Goal: Task Accomplishment & Management: Manage account settings

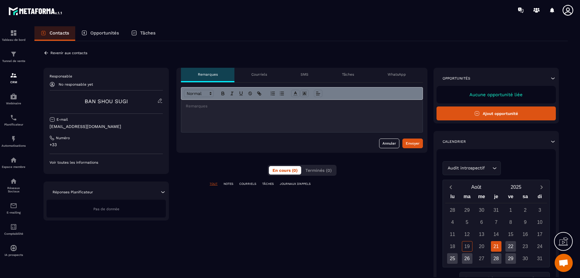
click at [45, 53] on icon at bounding box center [45, 52] width 5 height 5
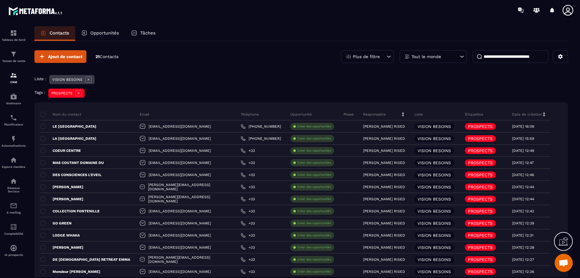
click at [80, 93] on icon at bounding box center [79, 93] width 6 height 6
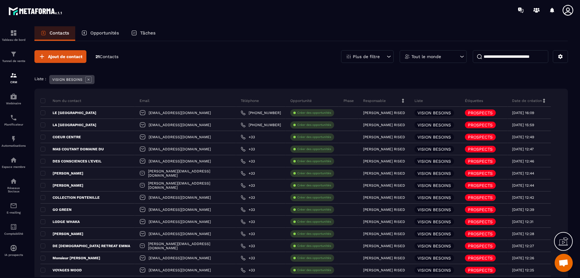
click at [89, 80] on icon at bounding box center [88, 79] width 6 height 6
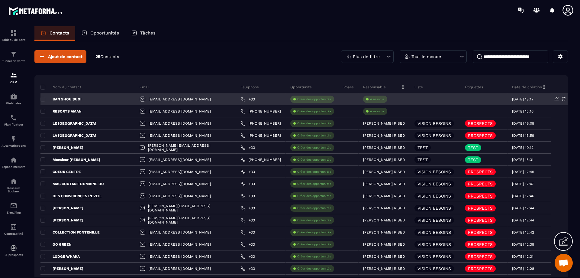
click at [555, 99] on icon at bounding box center [557, 99] width 4 height 4
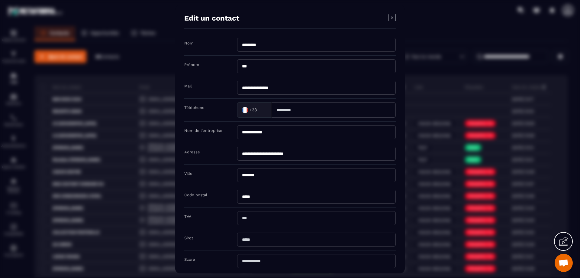
click at [390, 17] on icon "Modal window" at bounding box center [391, 17] width 7 height 7
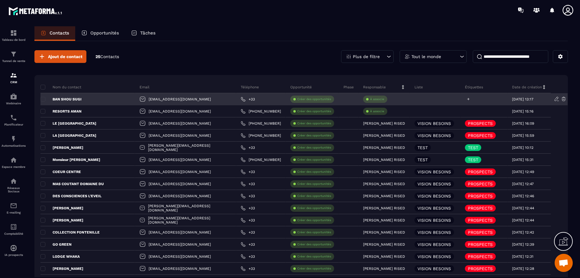
click at [467, 98] on icon at bounding box center [468, 99] width 2 height 2
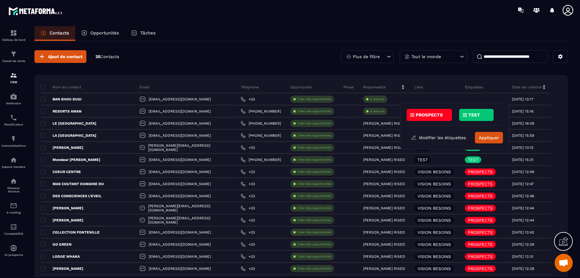
click at [432, 73] on div "Ajout de contact 25 Contacts Plus de filtre Tout le monde Nom du contact Email …" at bounding box center [300, 240] width 533 height 398
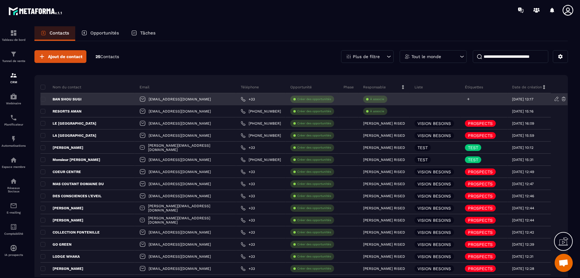
click at [460, 101] on div at bounding box center [483, 99] width 47 height 12
click at [466, 98] on icon at bounding box center [468, 99] width 4 height 4
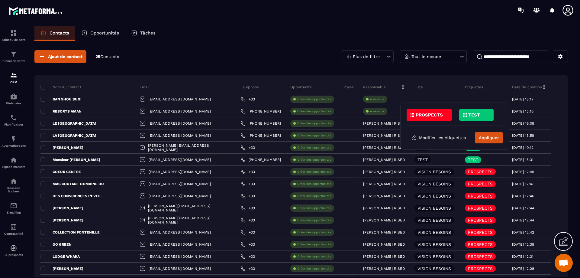
click at [436, 114] on p "PROSPECTS" at bounding box center [429, 115] width 27 height 4
click at [417, 114] on p "PROSPECTS" at bounding box center [429, 115] width 27 height 4
click at [491, 140] on button "Appliquer" at bounding box center [489, 137] width 28 height 11
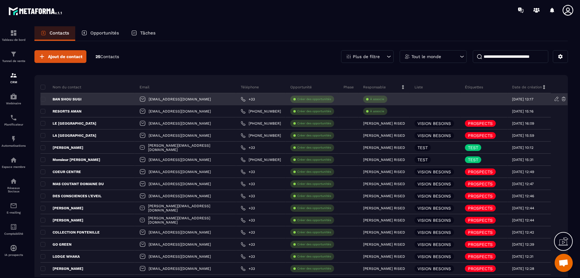
click at [410, 100] on div at bounding box center [435, 99] width 50 height 12
click at [467, 98] on icon at bounding box center [468, 99] width 2 height 2
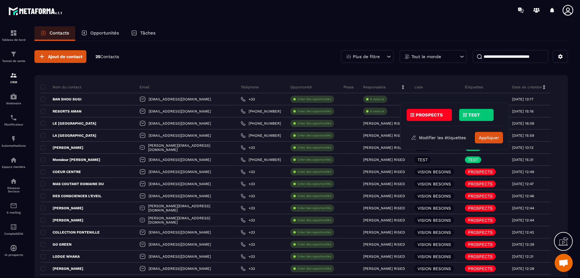
click at [439, 113] on p "PROSPECTS" at bounding box center [429, 115] width 27 height 4
click at [494, 137] on button "Appliquer" at bounding box center [489, 137] width 28 height 11
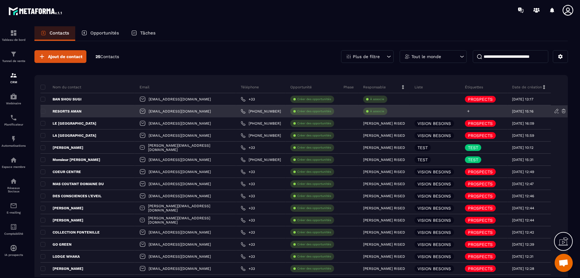
click at [467, 110] on icon at bounding box center [468, 111] width 2 height 2
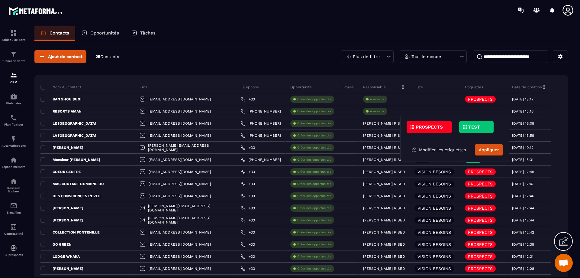
click at [437, 125] on p "PROSPECTS" at bounding box center [429, 127] width 27 height 4
click at [491, 149] on button "Appliquer" at bounding box center [489, 149] width 28 height 11
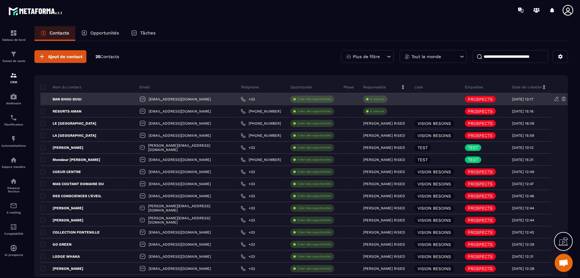
click at [410, 98] on div at bounding box center [435, 99] width 50 height 12
click at [370, 98] on p "À associe" at bounding box center [377, 99] width 14 height 4
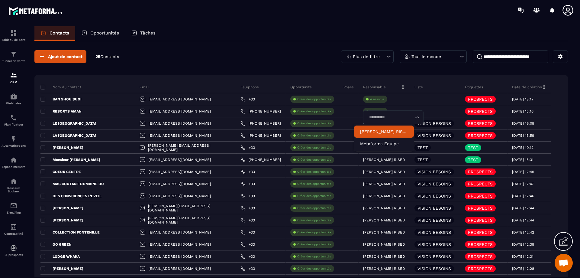
click at [370, 135] on li "[PERSON_NAME] RISED" at bounding box center [384, 131] width 60 height 12
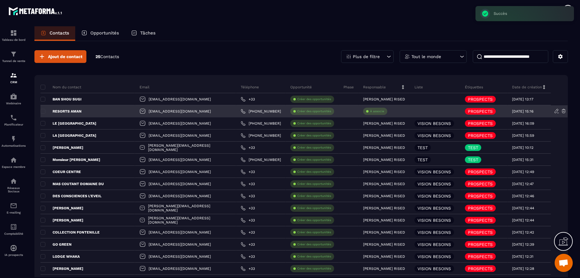
click at [370, 114] on div "À associe" at bounding box center [375, 111] width 24 height 7
click at [370, 111] on p "À associe" at bounding box center [377, 111] width 14 height 4
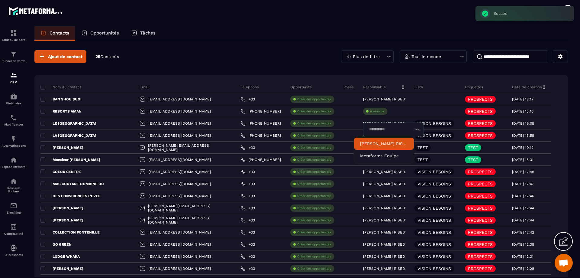
click at [371, 142] on p "[PERSON_NAME] RISED" at bounding box center [384, 143] width 48 height 6
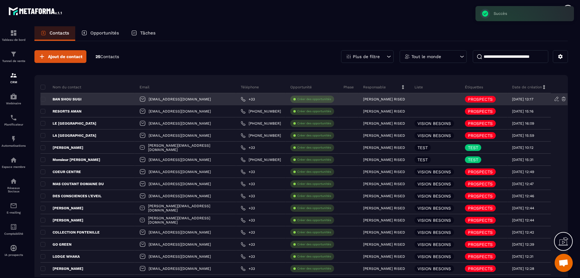
click at [410, 95] on div at bounding box center [435, 99] width 50 height 12
click at [45, 99] on p "BAN SHOU SUGI" at bounding box center [60, 99] width 41 height 5
